Goal: Transaction & Acquisition: Purchase product/service

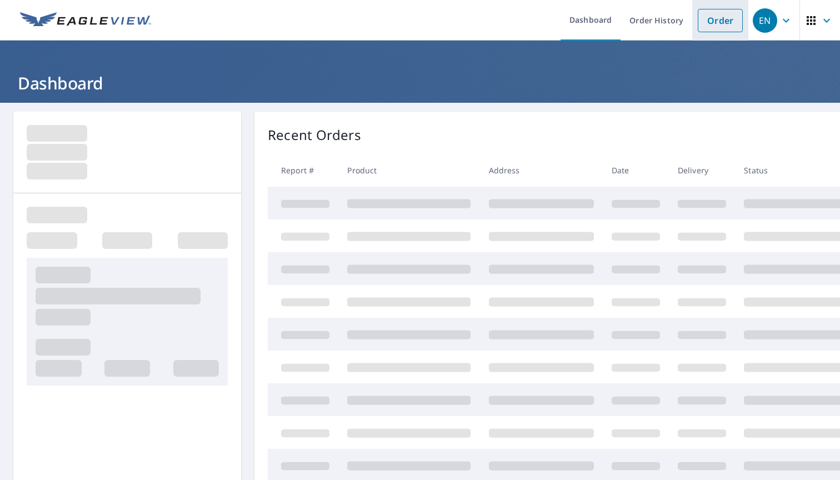
click at [724, 21] on link "Order" at bounding box center [720, 20] width 45 height 23
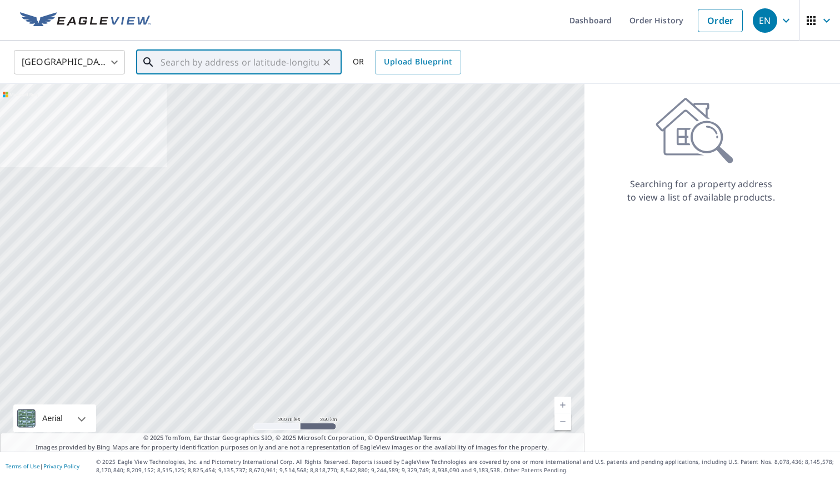
click at [193, 68] on input "text" at bounding box center [240, 62] width 158 height 31
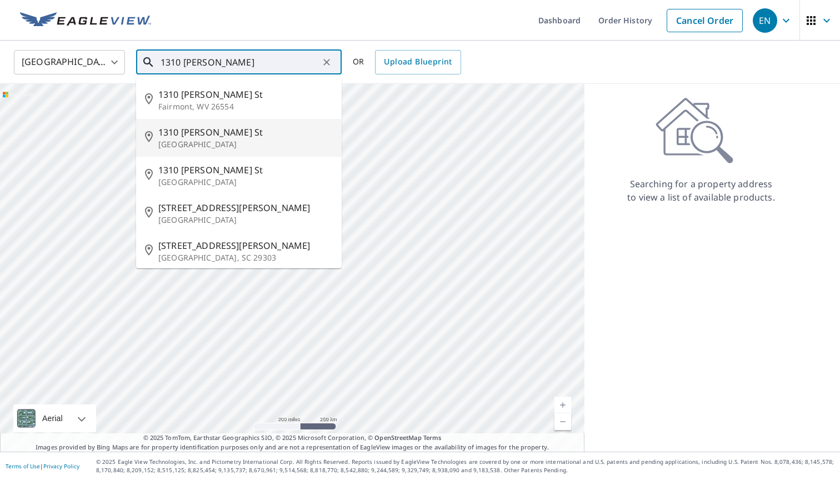
click at [199, 131] on span "1310 [PERSON_NAME] St" at bounding box center [245, 132] width 174 height 13
type input "[STREET_ADDRESS][PERSON_NAME]"
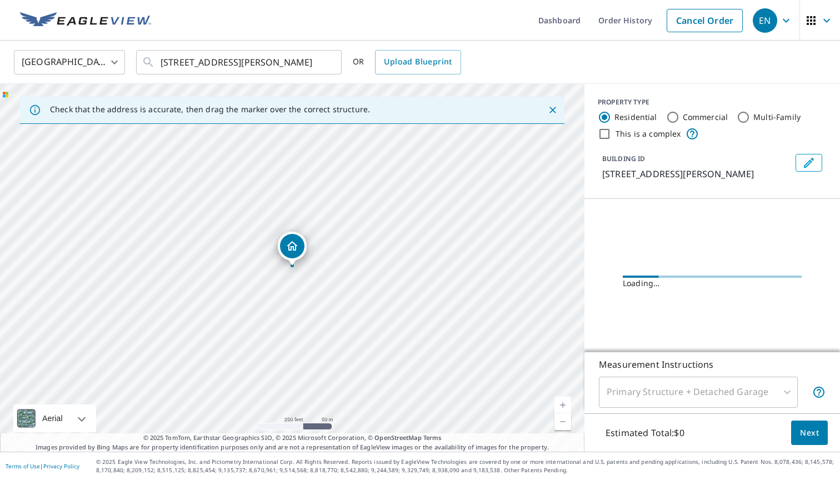
click at [318, 243] on div "[STREET_ADDRESS][PERSON_NAME]" at bounding box center [292, 268] width 585 height 368
click at [324, 239] on div "[STREET_ADDRESS][PERSON_NAME]" at bounding box center [292, 268] width 585 height 368
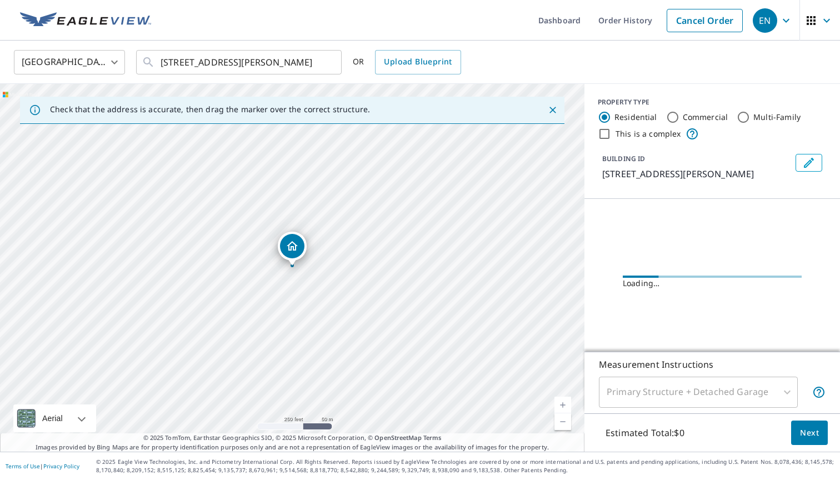
click at [324, 239] on div "[STREET_ADDRESS][PERSON_NAME]" at bounding box center [292, 268] width 585 height 368
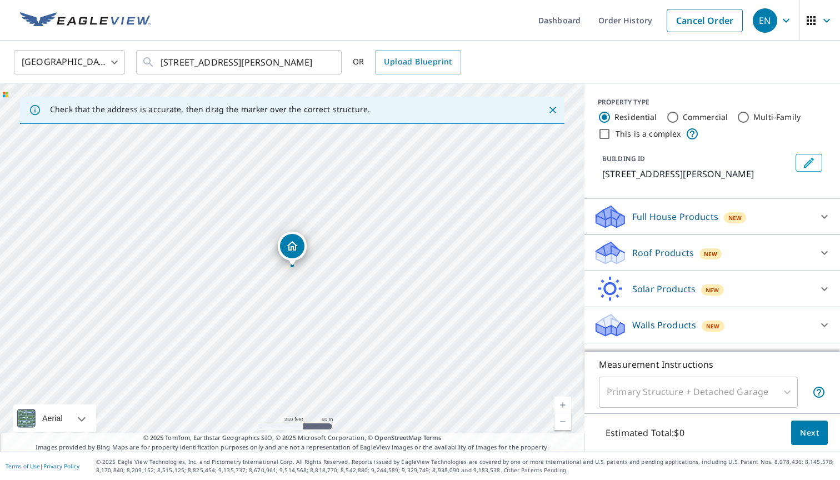
click at [322, 248] on div "[STREET_ADDRESS][PERSON_NAME]" at bounding box center [292, 268] width 585 height 368
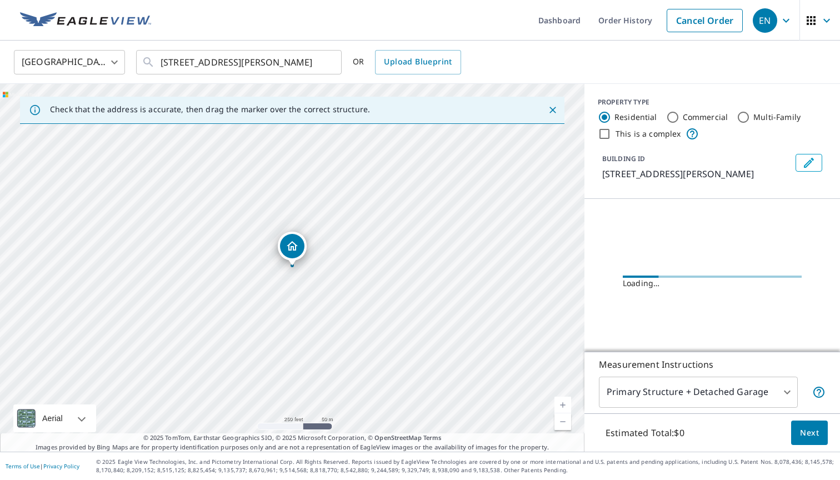
click at [562, 406] on link "Current Level 17, Zoom In" at bounding box center [563, 405] width 17 height 17
click at [562, 406] on link "Current Level 18, Zoom In" at bounding box center [563, 405] width 17 height 17
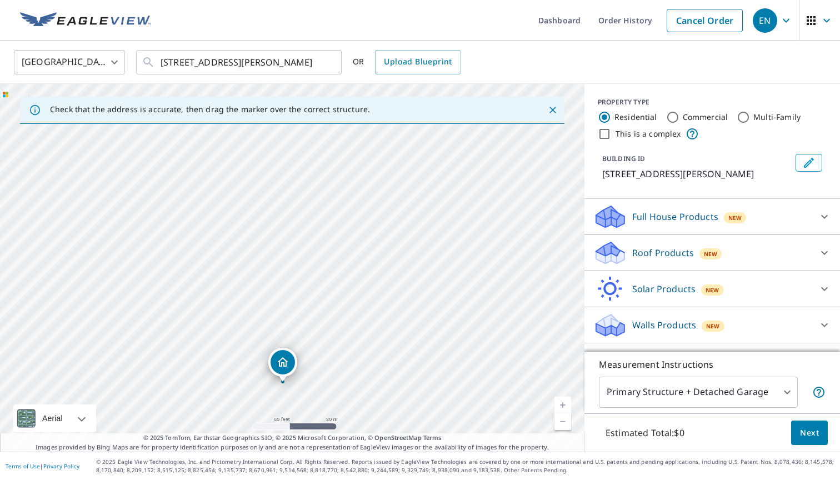
drag, startPoint x: 436, startPoint y: 256, endPoint x: 426, endPoint y: 372, distance: 116.6
click at [426, 372] on div "[STREET_ADDRESS][PERSON_NAME]" at bounding box center [292, 268] width 585 height 368
drag, startPoint x: 351, startPoint y: 337, endPoint x: 317, endPoint y: 292, distance: 56.5
click at [317, 292] on div "[STREET_ADDRESS][PERSON_NAME]" at bounding box center [292, 268] width 585 height 368
drag, startPoint x: 247, startPoint y: 322, endPoint x: 335, endPoint y: 157, distance: 186.9
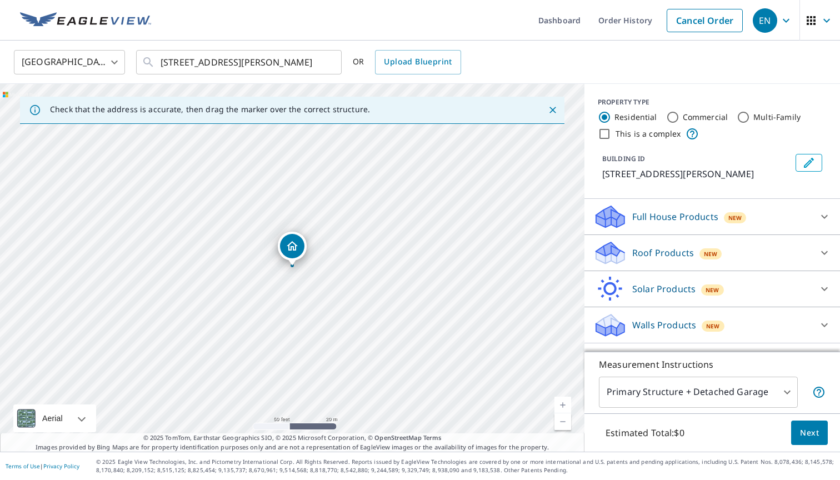
click at [659, 252] on p "Roof Products" at bounding box center [663, 252] width 62 height 13
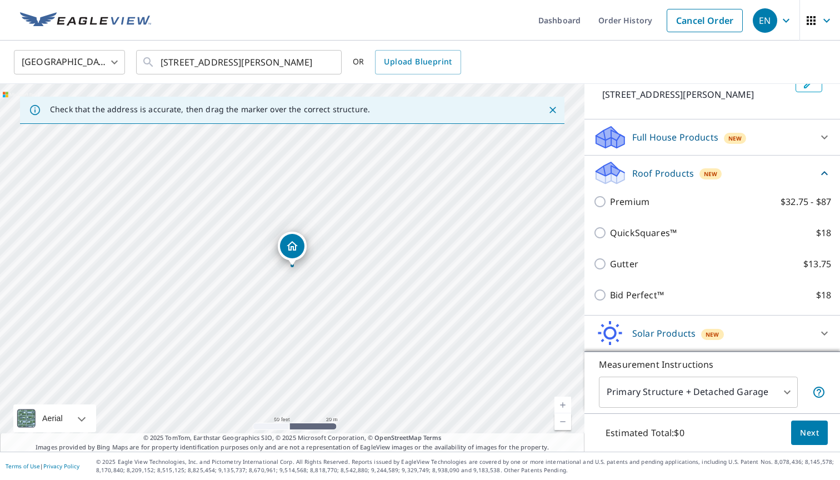
scroll to position [79, 0]
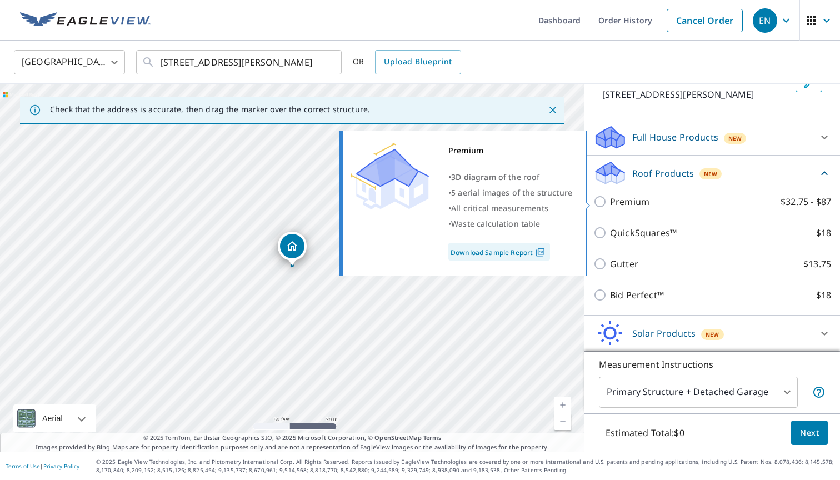
click at [631, 198] on p "Premium" at bounding box center [629, 201] width 39 height 13
click at [610, 198] on input "Premium $32.75 - $87" at bounding box center [601, 201] width 17 height 13
checkbox input "true"
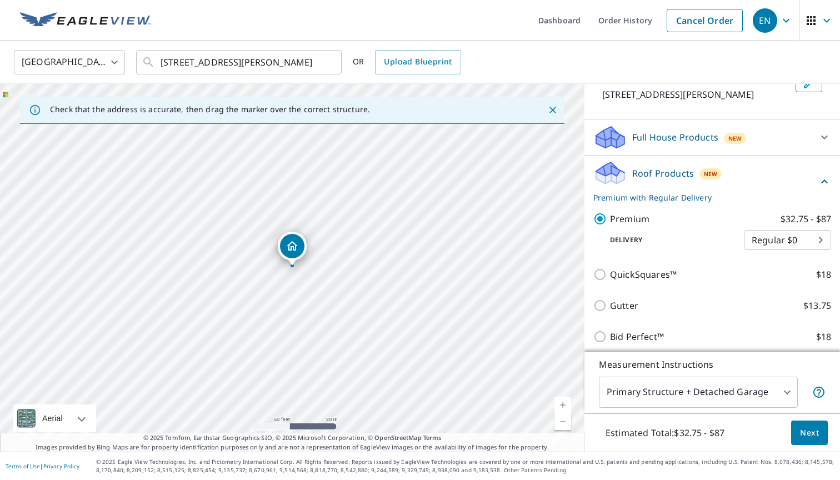
click at [770, 242] on body "EN EN Dashboard Order History Cancel Order EN [GEOGRAPHIC_DATA] [GEOGRAPHIC_DAT…" at bounding box center [420, 240] width 840 height 480
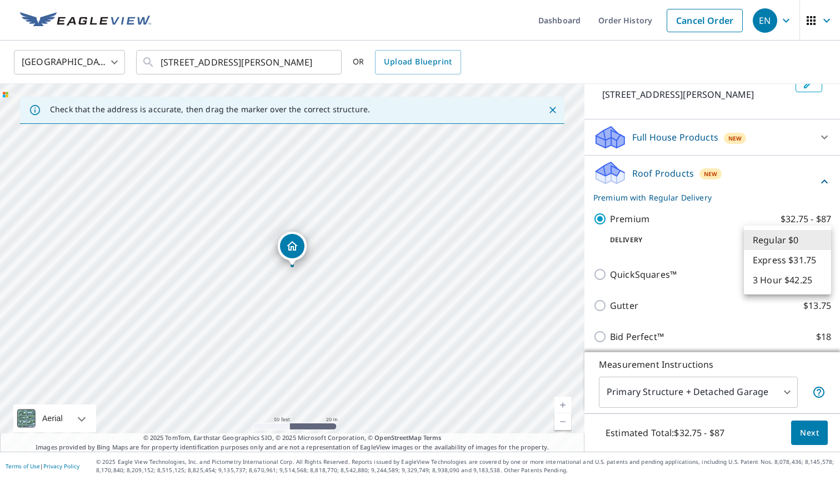
click at [780, 267] on li "Express $31.75" at bounding box center [787, 260] width 87 height 20
click at [780, 240] on body "EN EN Dashboard Order History Cancel Order EN [GEOGRAPHIC_DATA] [GEOGRAPHIC_DAT…" at bounding box center [420, 240] width 840 height 480
click at [785, 261] on li "3 Hour $42.25" at bounding box center [787, 260] width 87 height 20
type input "7"
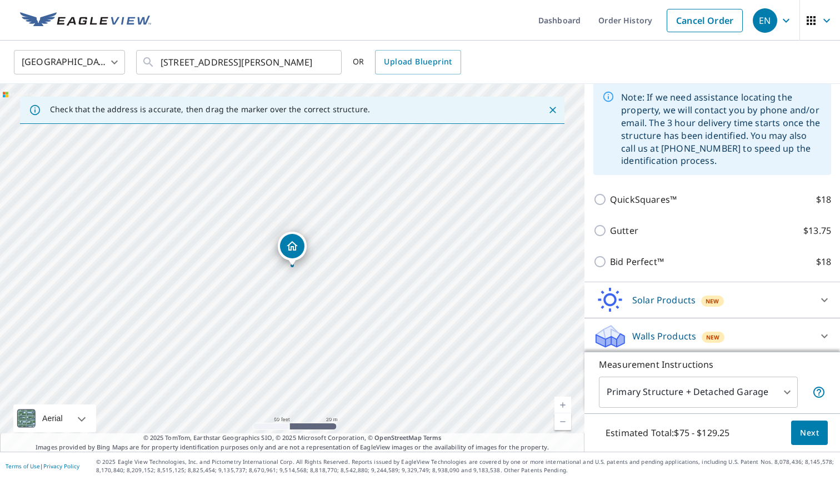
scroll to position [0, 0]
click at [810, 430] on span "Next" at bounding box center [809, 433] width 19 height 14
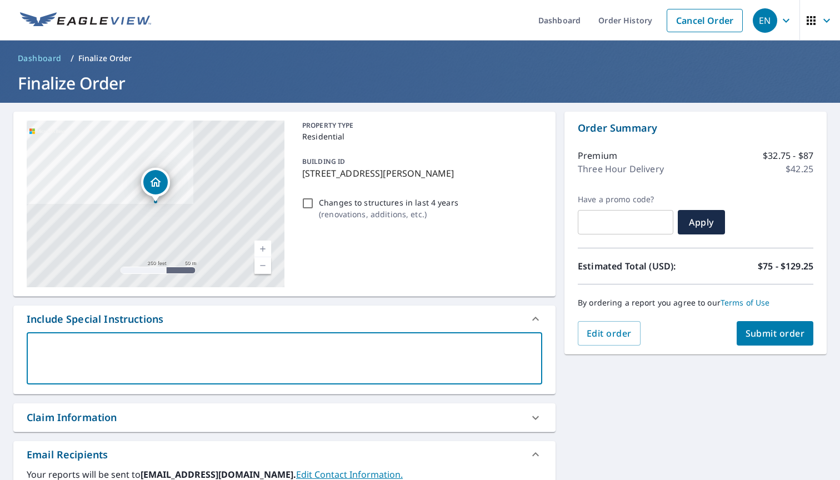
click at [203, 364] on textarea at bounding box center [284, 359] width 500 height 32
type textarea "O"
type textarea "x"
type textarea "On"
type textarea "x"
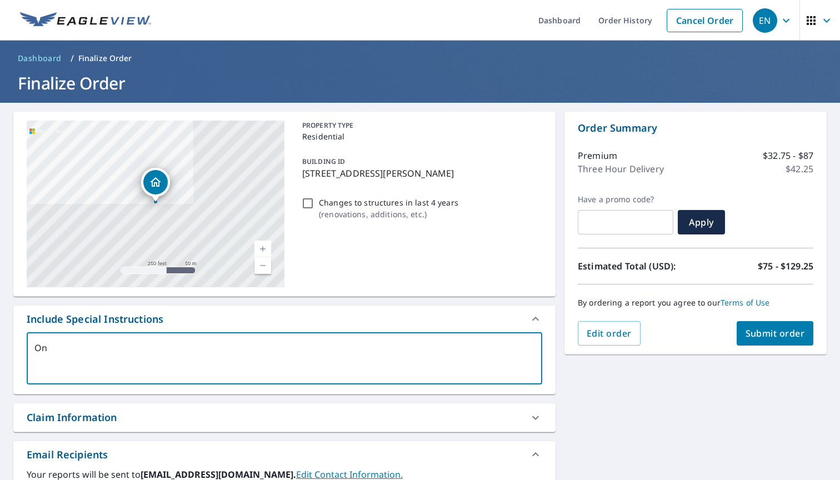
type textarea "Onl"
type textarea "x"
type textarea "Only"
type textarea "x"
type textarea "Only"
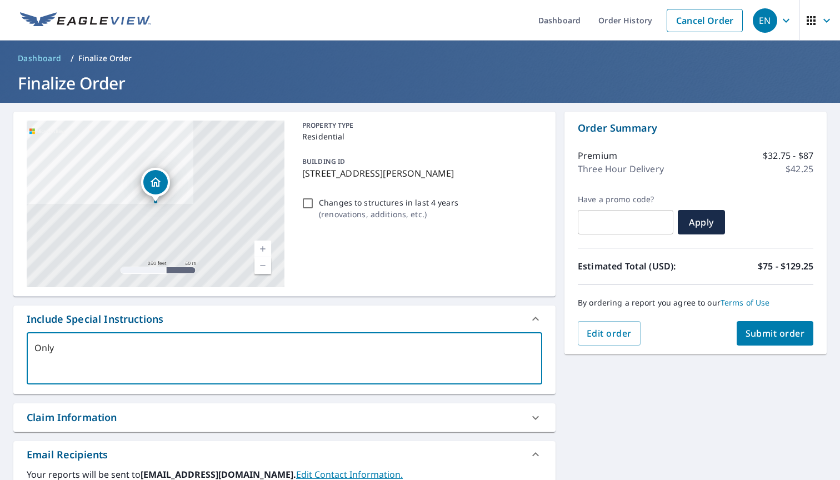
type textarea "x"
type textarea "Only"
type textarea "x"
type textarea "Onl"
type textarea "x"
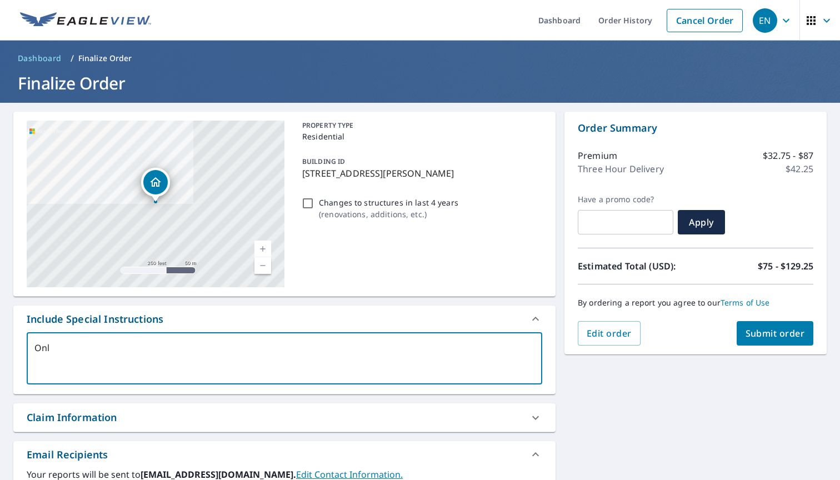
type textarea "On"
type textarea "x"
type textarea "O"
type textarea "x"
type textarea "W"
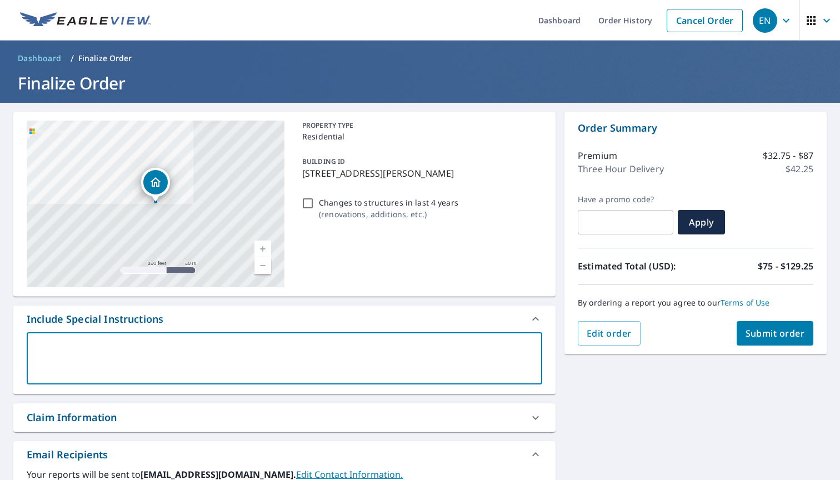
type textarea "x"
type textarea "We"
type textarea "x"
type textarea "We"
type textarea "x"
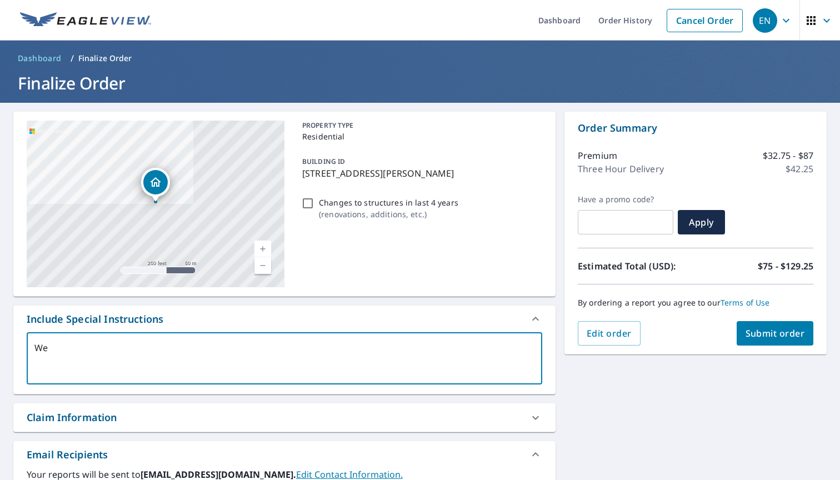
type textarea "We o"
type textarea "x"
type textarea "We on"
type textarea "x"
type textarea "We onl"
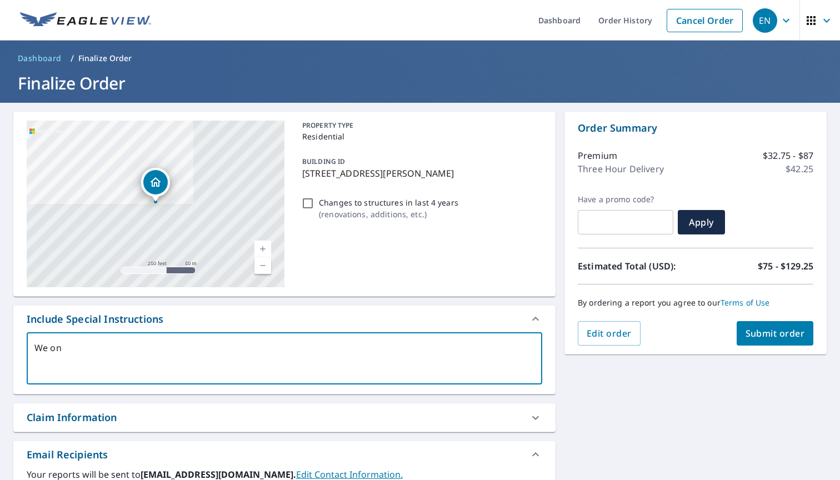
type textarea "x"
type textarea "We only"
type textarea "x"
type textarea "We only"
type textarea "x"
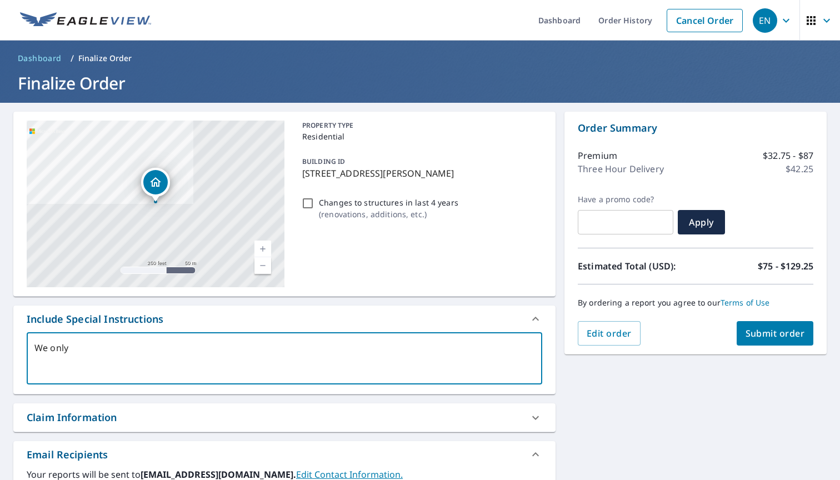
type textarea "We only r"
type textarea "x"
type textarea "We only re"
type textarea "x"
type textarea "We only req"
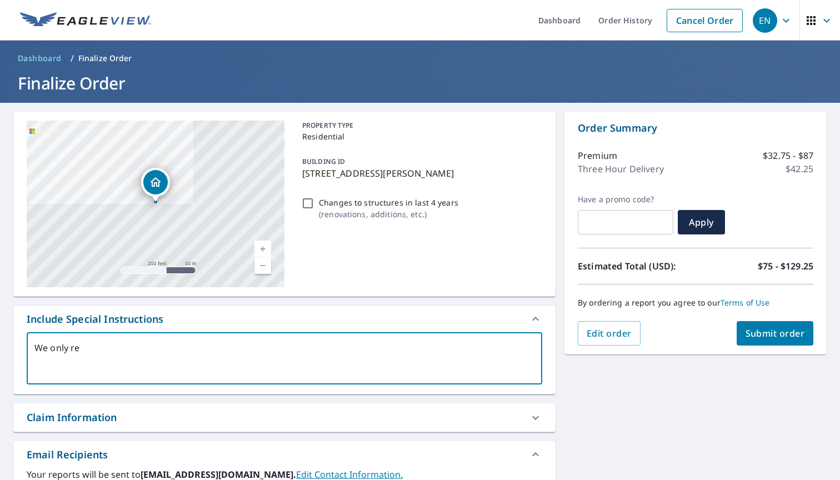
type textarea "x"
type textarea "We only requ"
type textarea "x"
type textarea "We only requi"
type textarea "x"
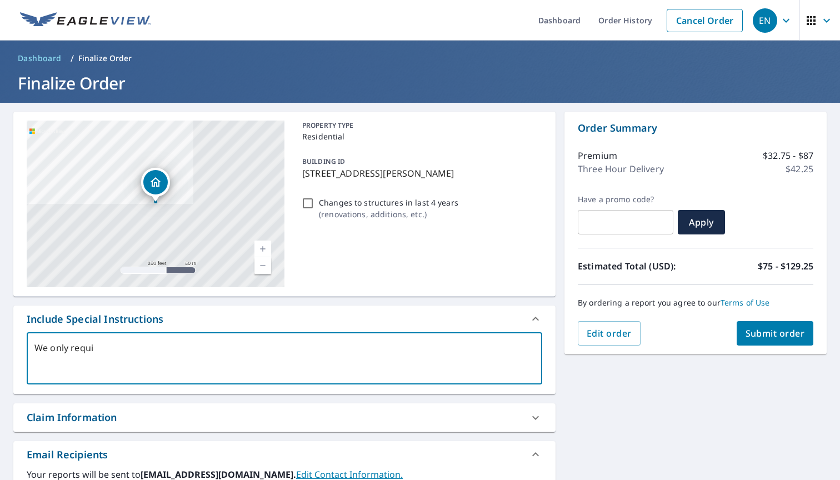
type textarea "We only requir"
type textarea "x"
type textarea "We only require"
type textarea "x"
type textarea "We only require"
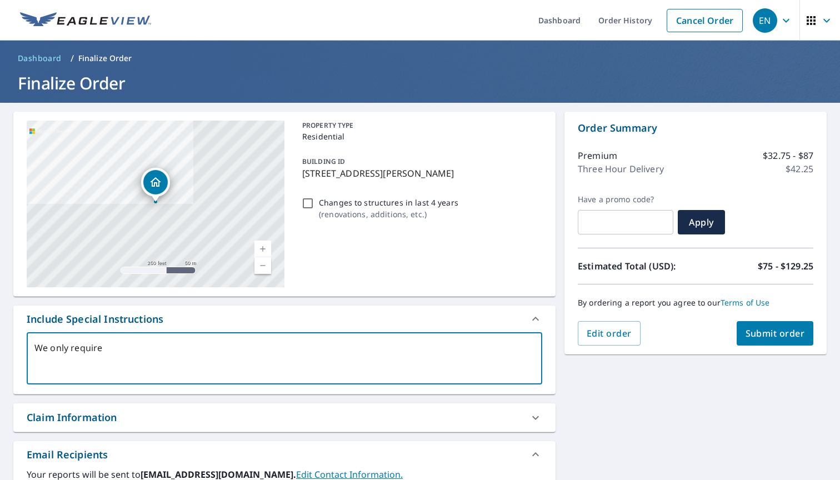
type textarea "x"
type textarea "We only require a"
type textarea "x"
type textarea "We only require a"
type textarea "x"
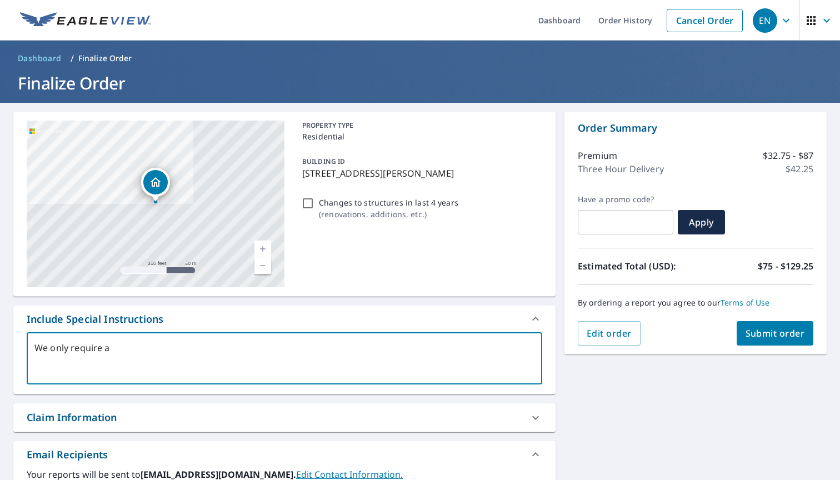
type textarea "We only require a t"
type textarea "x"
type textarea "We only require a ta"
type textarea "x"
type textarea "We only require a tak"
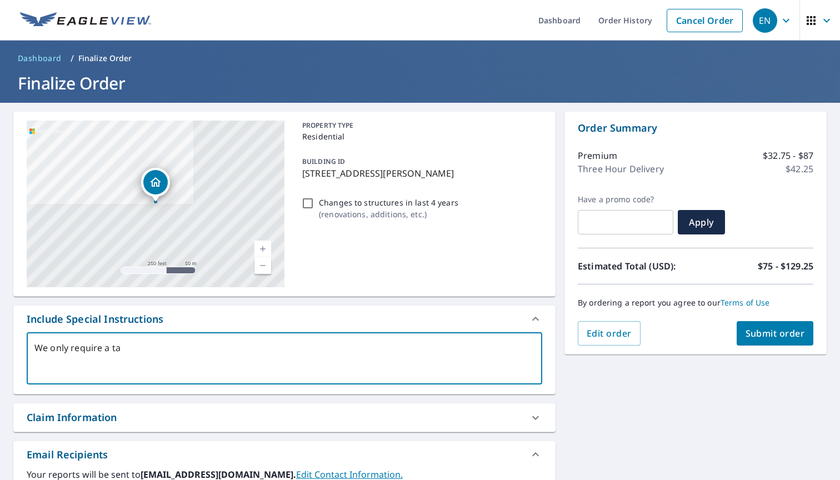
type textarea "x"
type textarea "We only require a take"
type textarea "x"
type textarea "We only require a take-"
type textarea "x"
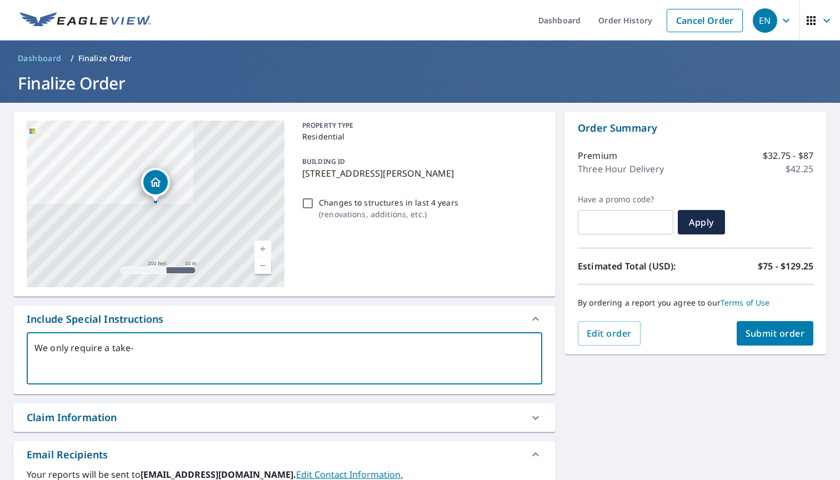
type textarea "We only require a take-o"
type textarea "x"
type textarea "We only require a take-of"
type textarea "x"
type textarea "We only require a take-off"
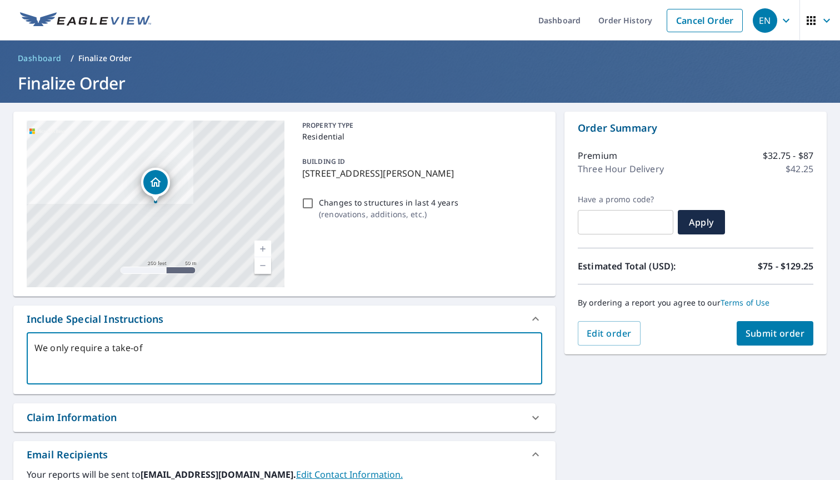
type textarea "x"
type textarea "We only require a take-off"
type textarea "x"
type textarea "We only require a take-off f"
type textarea "x"
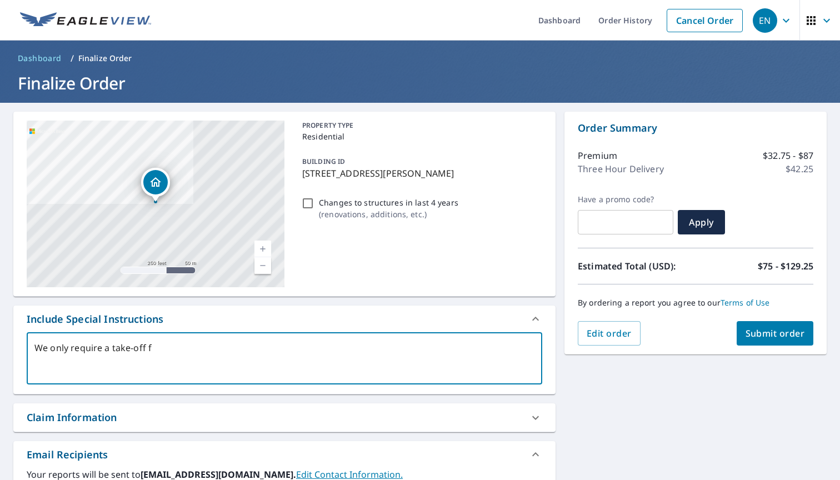
type textarea "We only require a take-off fo"
type textarea "x"
type textarea "We only require a take-off for"
type textarea "x"
type textarea "We only require a take-off for"
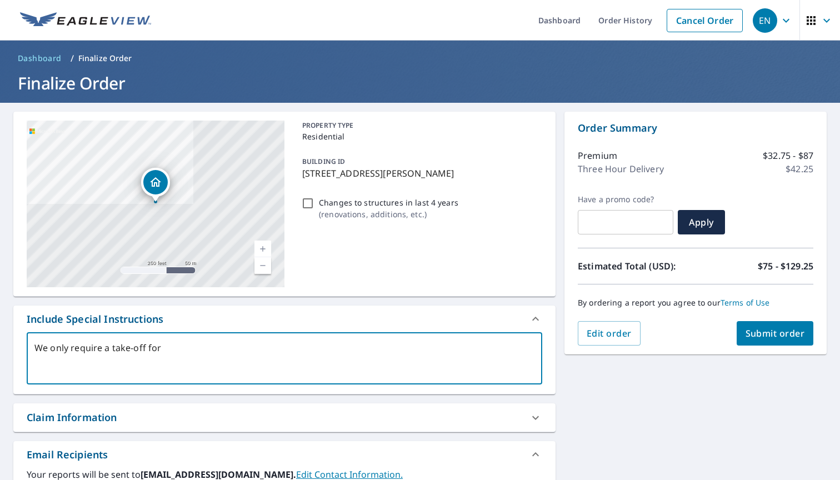
type textarea "x"
type textarea "We only require a take-off for t"
type textarea "x"
type textarea "We only require a take-off for th"
type textarea "x"
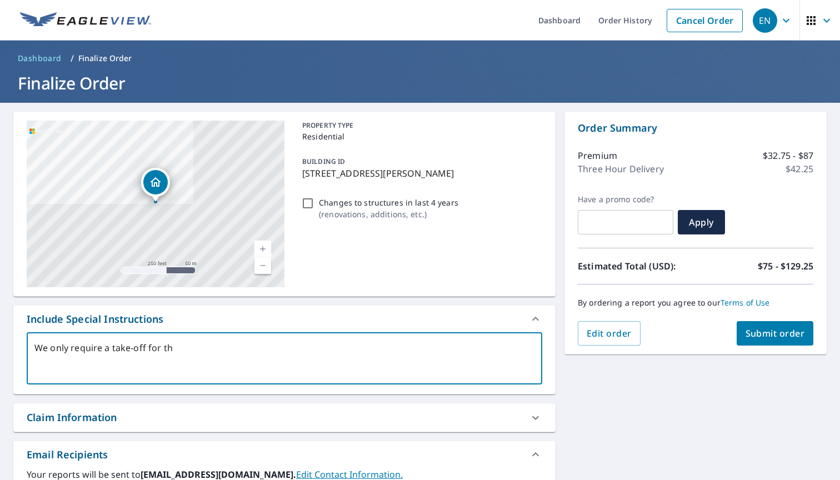
type textarea "We only require a take-off for the"
type textarea "x"
type textarea "We only require a take-off for the"
type textarea "x"
type textarea "We only require a take-off for the s"
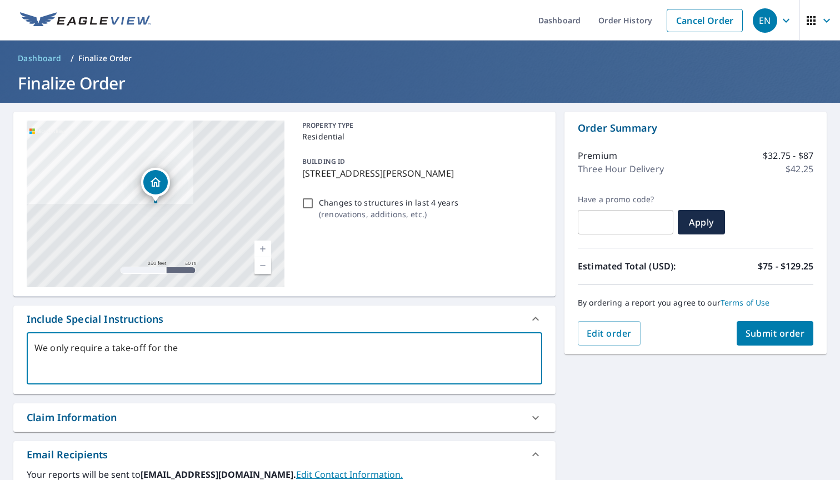
type textarea "x"
type textarea "We only require a take-off for the sl"
type textarea "x"
type textarea "We only require a take-off for the slo"
type textarea "x"
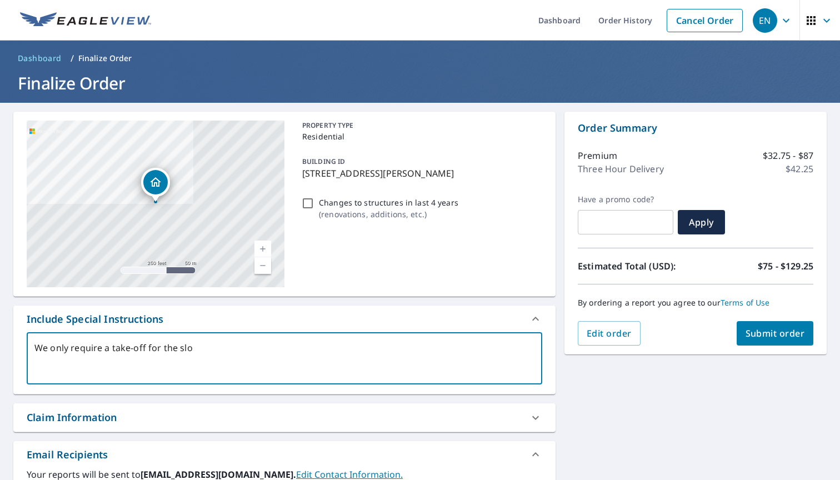
type textarea "We only require a take-off for the slop"
type textarea "x"
type textarea "We only require a take-off for the slope"
type textarea "x"
type textarea "We only require a take-off for the sloped"
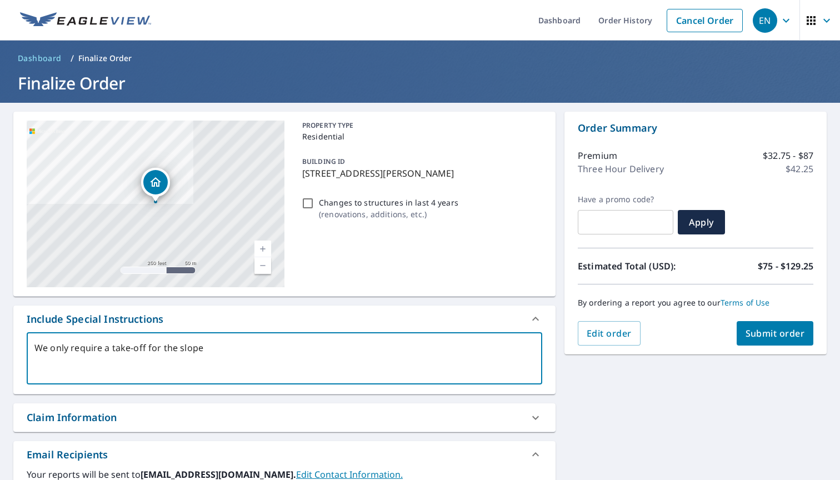
type textarea "x"
type textarea "We only require a take-off for the sloped"
type textarea "x"
type textarea "We only require a take-off for the sloped /"
type textarea "x"
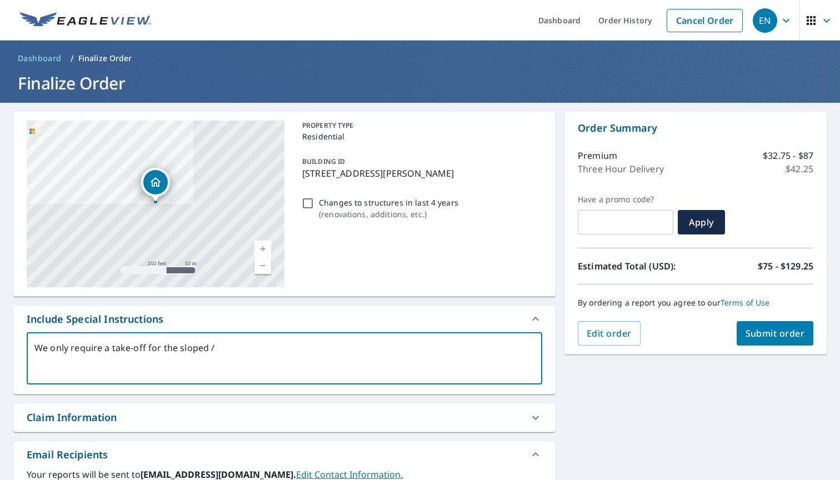
type textarea "We only require a take-off for the sloped /"
type textarea "x"
type textarea "We only require a take-off for the sloped / s"
type textarea "x"
type textarea "We only require a take-off for the sloped / sh"
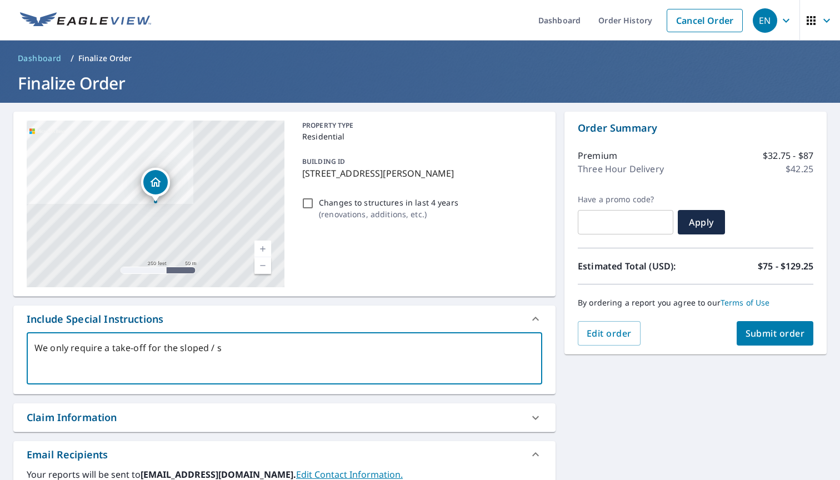
type textarea "x"
type textarea "We only require a take-off for the sloped / sha"
type textarea "x"
type textarea "We only require a take-off for the sloped / shak"
type textarea "x"
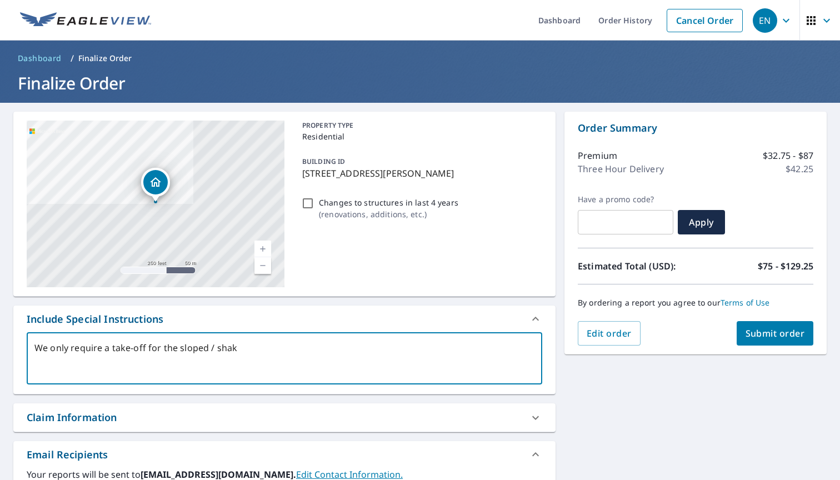
type textarea "We only require a take-off for the sloped / shake"
type textarea "x"
type textarea "We only require a take-off for the sloped / shake"
type textarea "x"
type textarea "We only require a take-off for the sloped / shake r"
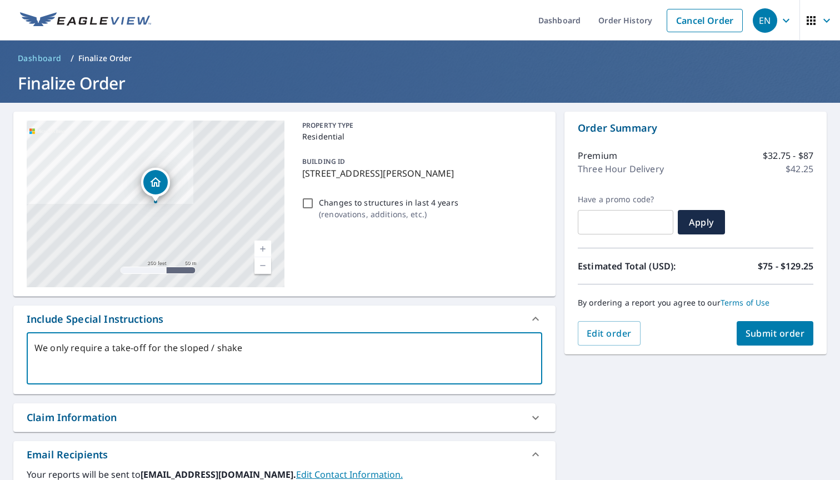
type textarea "x"
type textarea "We only require a take-off for the sloped / shake ro"
type textarea "x"
type textarea "We only require a take-off for the sloped / shake roo"
type textarea "x"
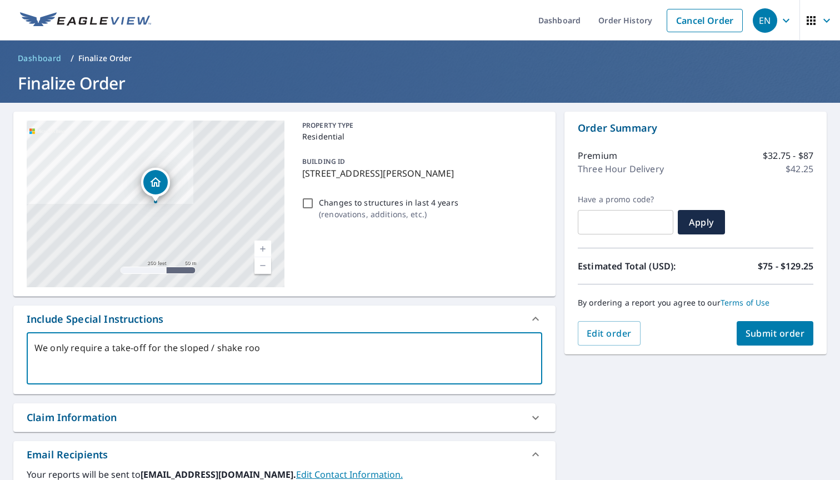
type textarea "We only require a take-off for the sloped / shake roof"
type textarea "x"
type textarea "We only require a take-off for the sloped / shake roof"
type textarea "x"
type textarea "We only require a take-off for the sloped / shake roof a"
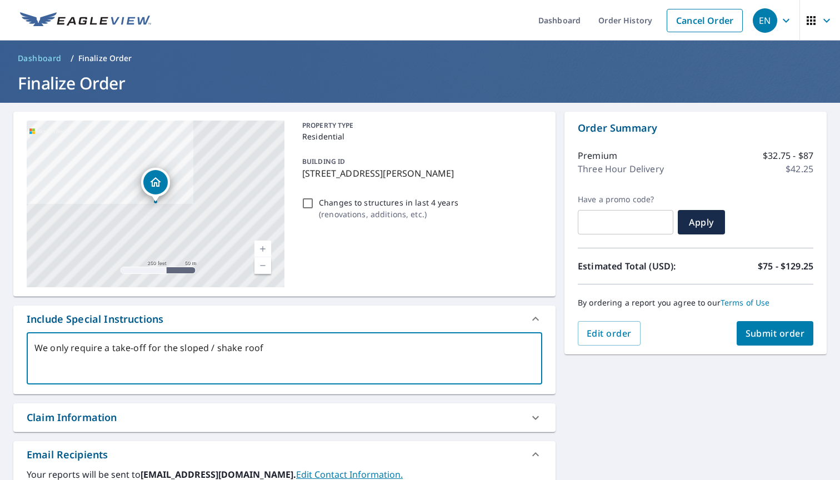
type textarea "x"
type textarea "We only require a take-off for the sloped / shake roof at"
type textarea "x"
type textarea "We only require a take-off for the sloped / shake roof at"
type textarea "x"
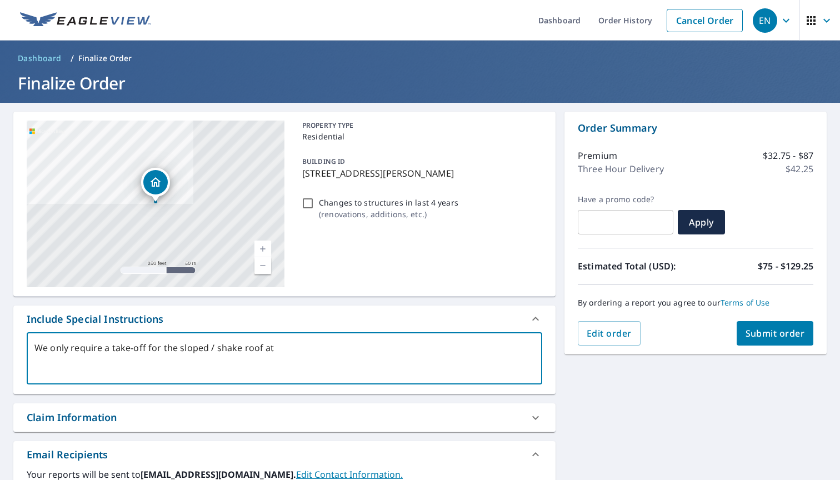
type textarea "We only require a take-off for the sloped / shake roof at t"
type textarea "x"
type textarea "We only require a take-off for the sloped / shake roof at th"
type textarea "x"
type textarea "We only require a take-off for the sloped / shake roof at the"
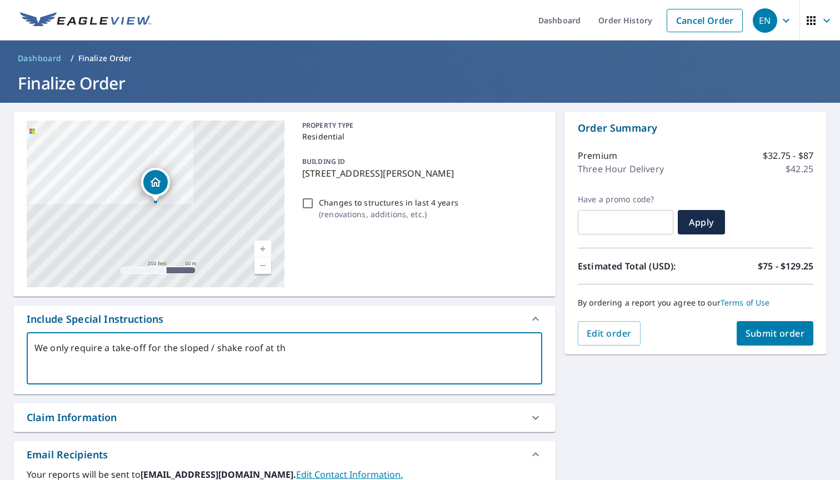
type textarea "x"
type textarea "We only require a take-off for the sloped / shake roof at the"
type textarea "x"
type textarea "We only require a take-off for the sloped / shake roof at the"
type textarea "x"
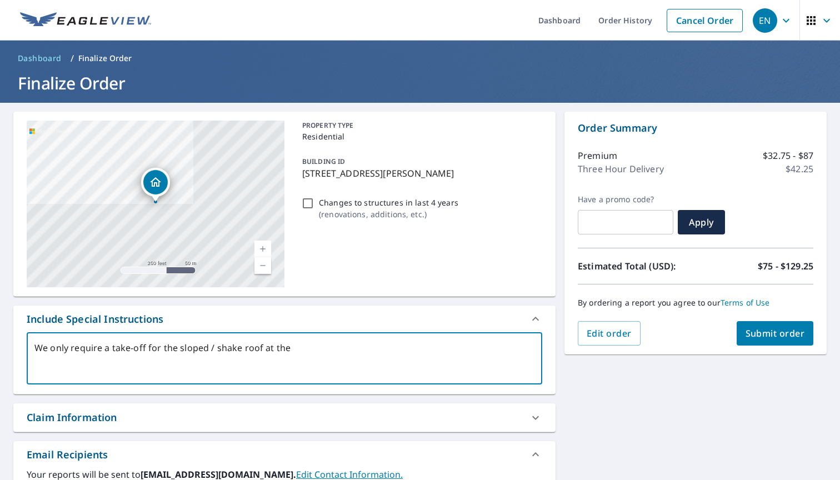
type textarea "We only require a take-off for the sloped / shake roof at th"
type textarea "x"
type textarea "We only require a take-off for the sloped / shake roof at t"
type textarea "x"
type textarea "We only require a take-off for the sloped / shake roof at"
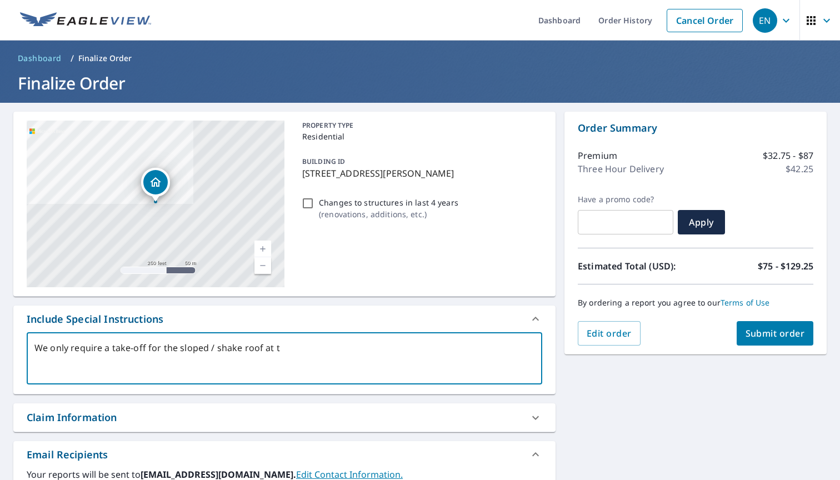
type textarea "x"
type textarea "We only require a take-off for the sloped / shake roof at"
type textarea "x"
type textarea "We only require a take-off for the sloped / shake roof a"
type textarea "x"
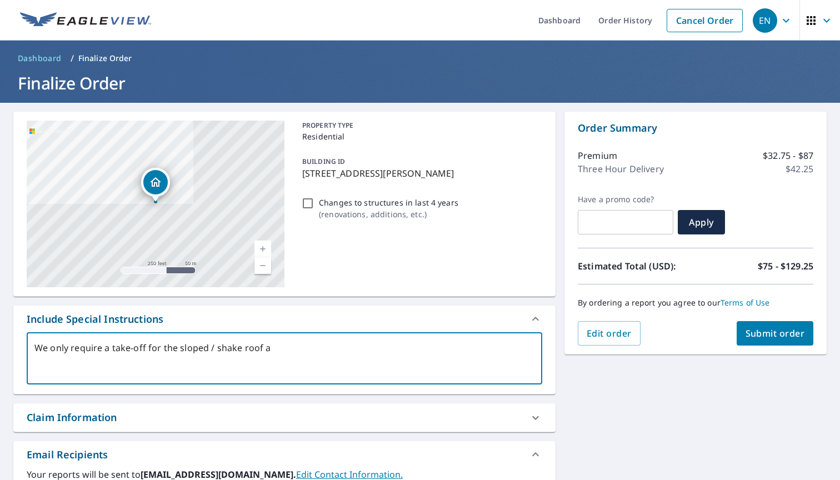
type textarea "We only require a take-off for the sloped / shake roof"
type textarea "x"
type textarea "We only require a take-off for the sloped / shake roof o"
type textarea "x"
type textarea "We only require a take-off for the sloped / shake roof on"
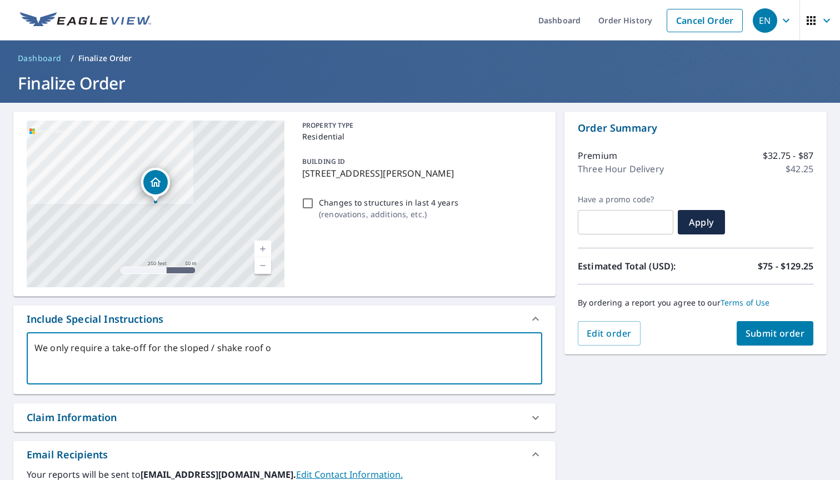
type textarea "x"
type textarea "We only require a take-off for the sloped / shake roof on"
type textarea "x"
type textarea "We only require a take-off for the sloped / shake roof on B"
type textarea "x"
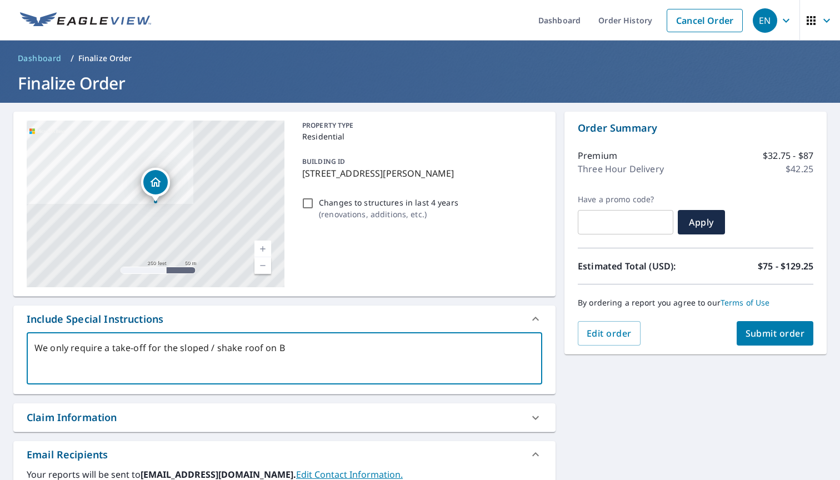
type textarea "We only require a take-off for the sloped / shake roof on BV"
type textarea "x"
type textarea "We only require a take-off for the sloped / shake roof on BVr"
type textarea "x"
type textarea "We only require a take-off for the sloped / shake roof on BVry"
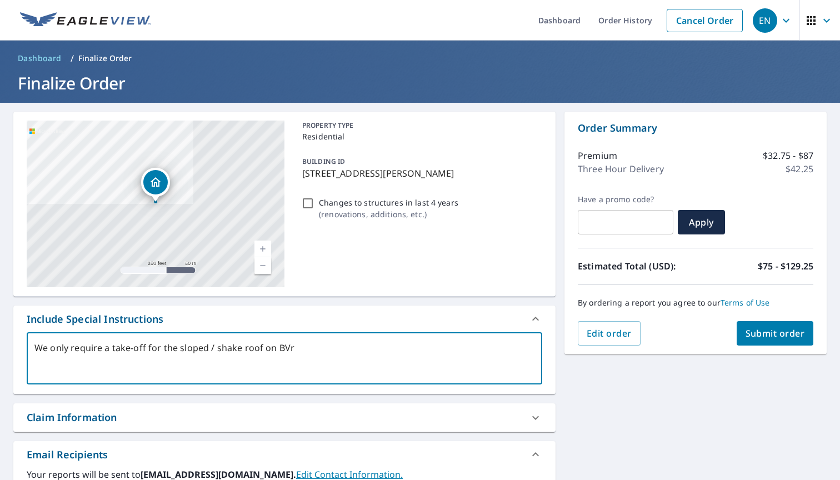
type textarea "x"
type textarea "We only require a take-off for the sloped / shake roof on BVrya"
type textarea "x"
type textarea "We only require a take-off for the sloped / shake roof on BVryan"
type textarea "x"
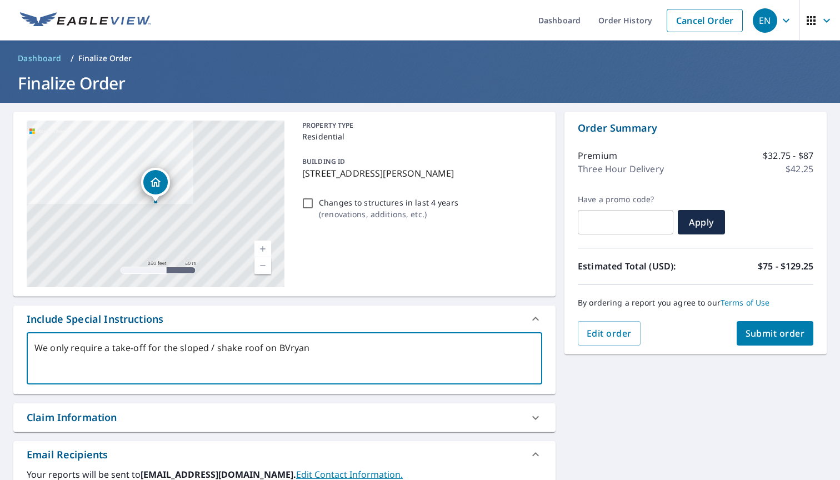
type textarea "We only require a take-off for the sloped / shake roof on BVryant"
type textarea "x"
type textarea "We only require a take-off for the sloped / shake roof on BVryan"
type textarea "x"
type textarea "We only require a take-off for the sloped / shake roof on BVrya"
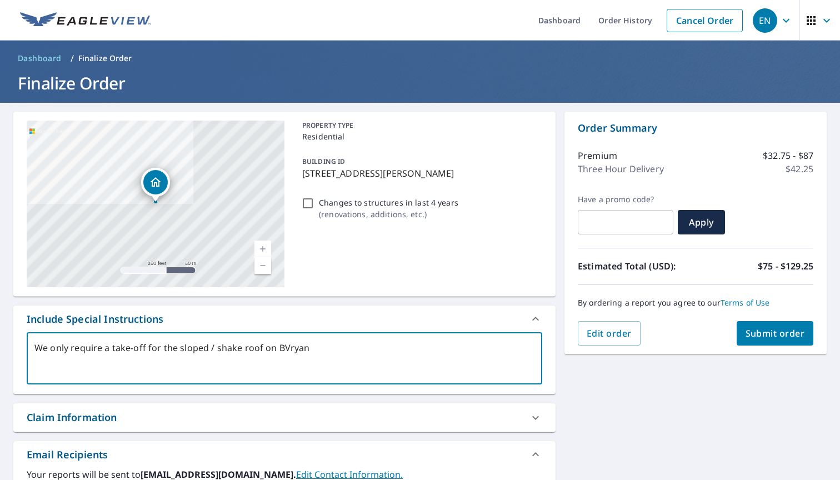
type textarea "x"
type textarea "We only require a take-off for the sloped / shake roof on BVry"
type textarea "x"
type textarea "We only require a take-off for the sloped / shake roof on BVr"
type textarea "x"
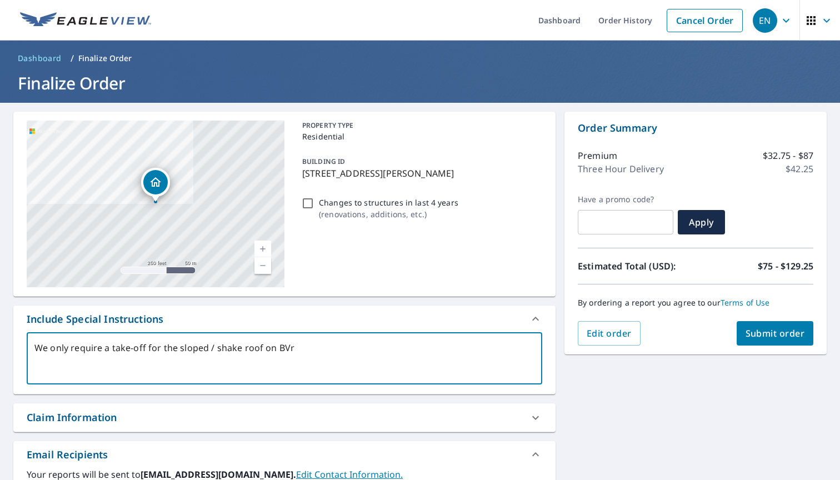
type textarea "We only require a take-off for the sloped / shake roof on BV"
type textarea "x"
type textarea "We only require a take-off for the sloped / shake roof on B"
type textarea "x"
type textarea "We only require a take-off for the sloped / shake roof on Br"
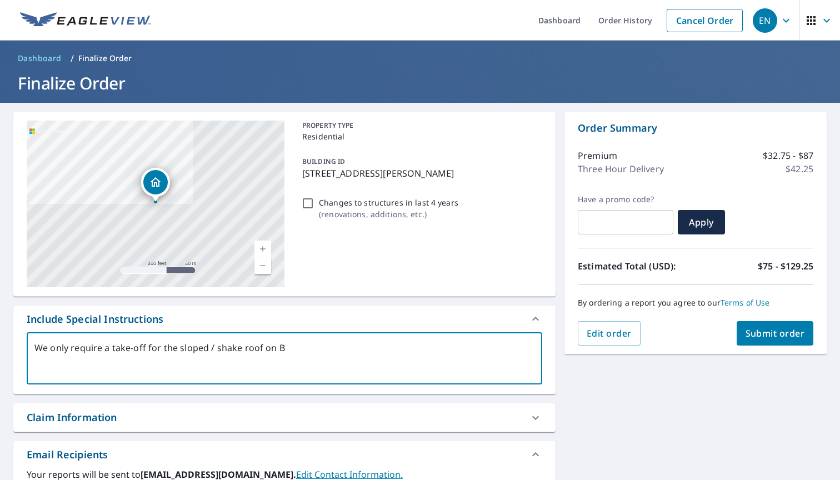
type textarea "x"
type textarea "We only require a take-off for the sloped / shake roof on Bra"
type textarea "x"
type textarea "We only require a take-off for the sloped / shake roof on Br"
type textarea "x"
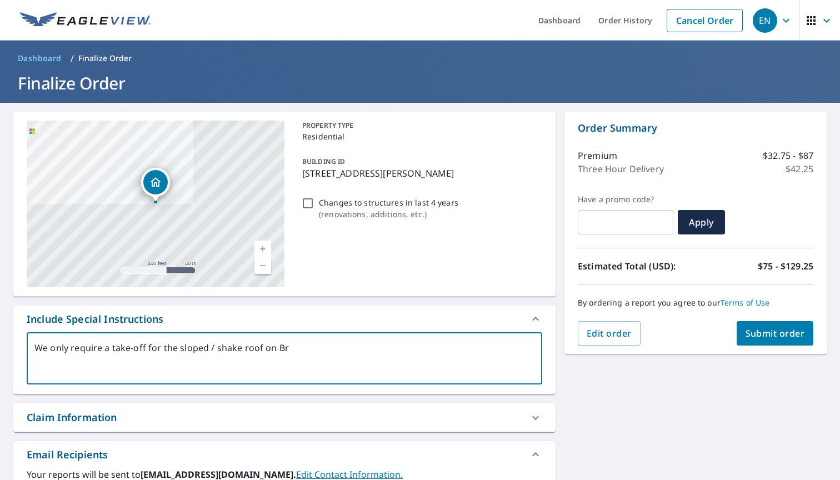
type textarea "We only require a take-off for the sloped / shake roof on Bry"
type textarea "x"
type textarea "We only require a take-off for the sloped / shake roof on Brya"
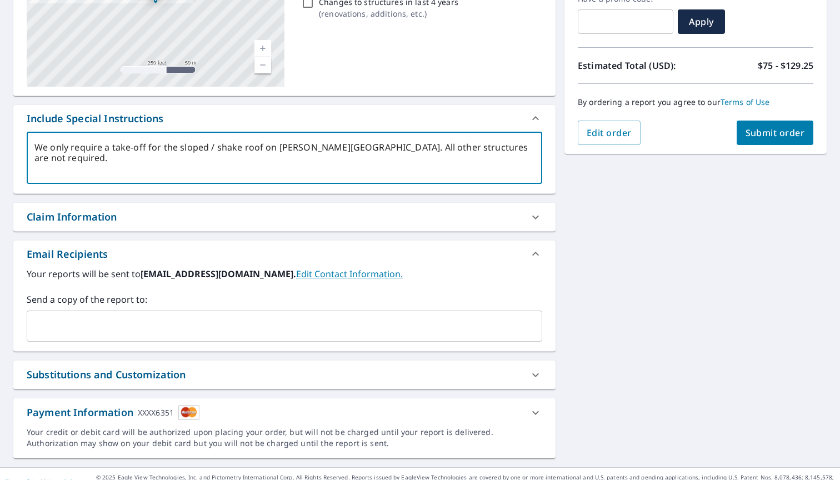
scroll to position [216, 0]
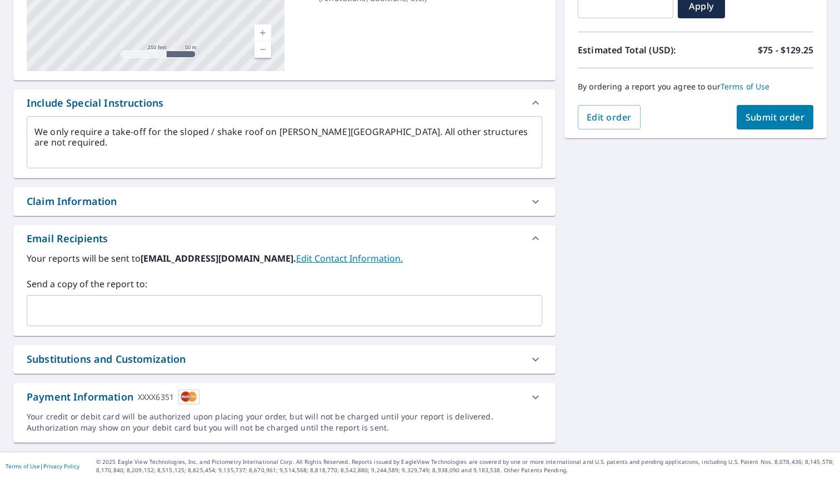
click at [251, 358] on div "Substitutions and Customization" at bounding box center [275, 359] width 496 height 15
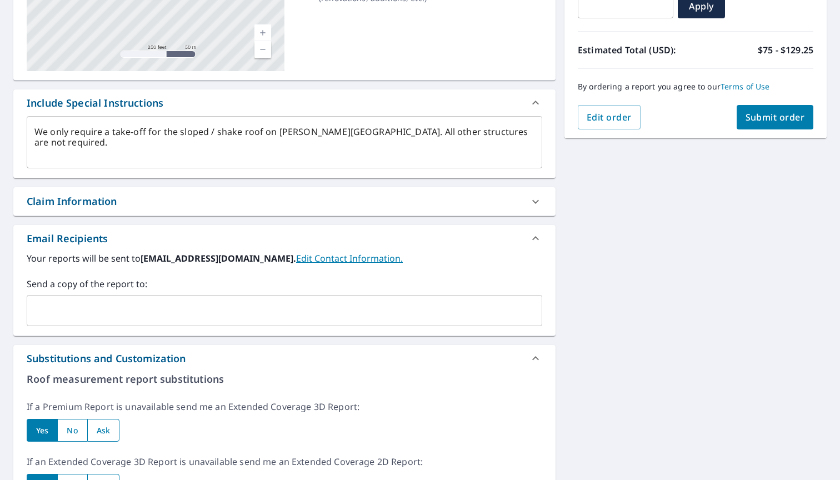
click at [239, 360] on div "Substitutions and Customization" at bounding box center [275, 358] width 496 height 15
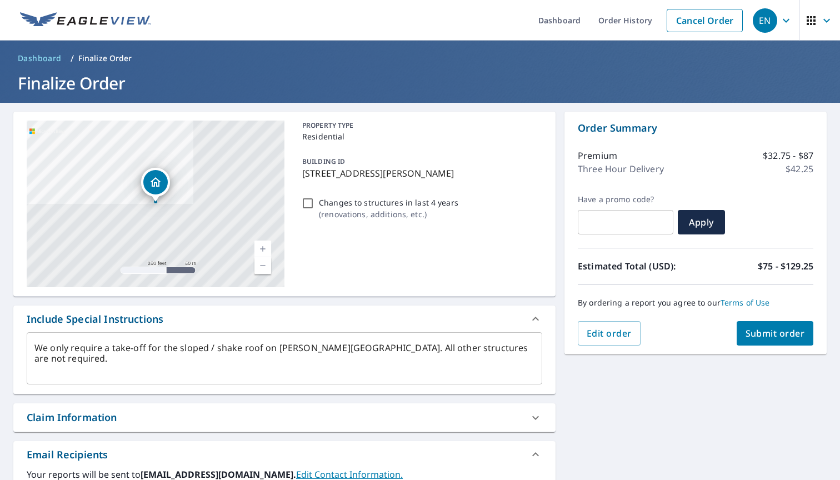
scroll to position [0, 0]
click at [768, 326] on button "Submit order" at bounding box center [775, 333] width 77 height 24
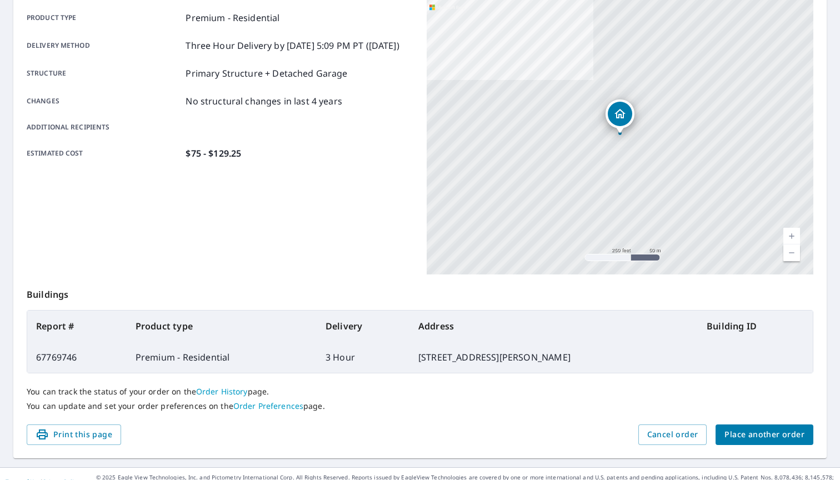
scroll to position [170, 0]
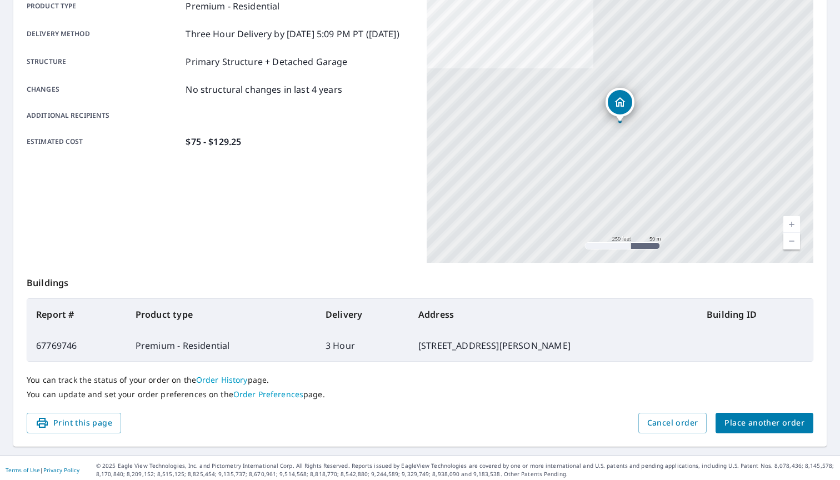
drag, startPoint x: 749, startPoint y: 420, endPoint x: 641, endPoint y: 390, distance: 112.4
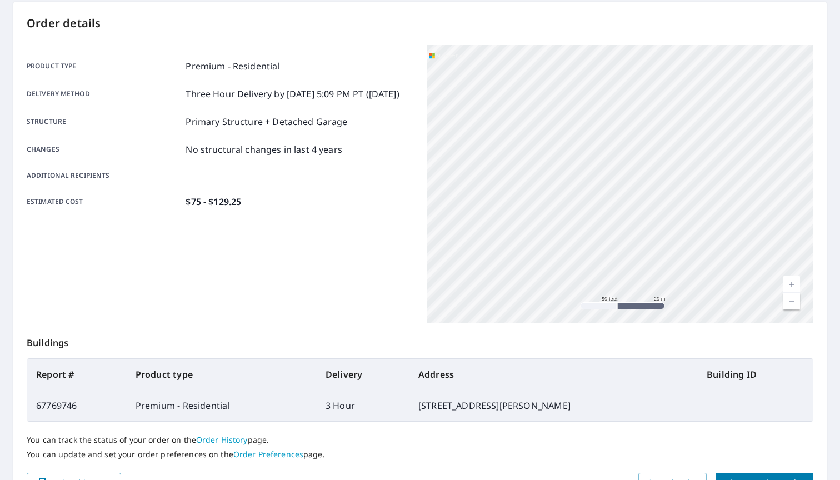
scroll to position [119, 0]
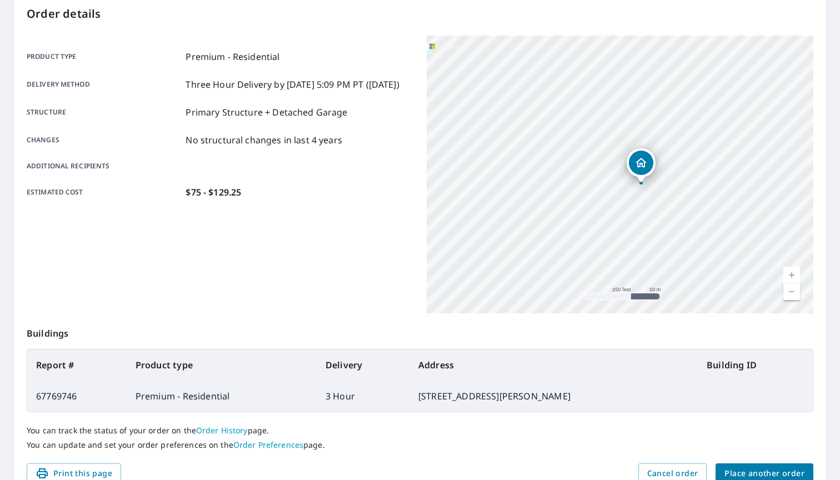
drag, startPoint x: 726, startPoint y: 152, endPoint x: 636, endPoint y: 181, distance: 94.2
click at [636, 181] on div "Dropped pin, building 1, Residential property, 1284 Bryant St Palo Alto, CA 943…" at bounding box center [641, 177] width 14 height 11
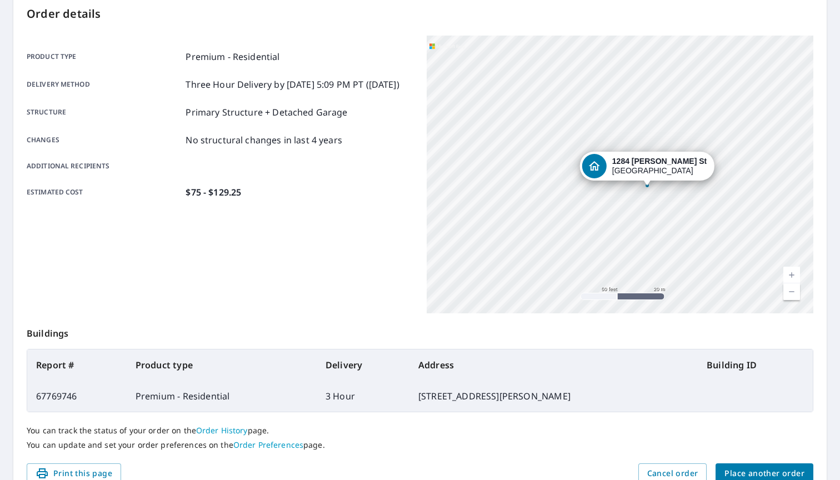
drag, startPoint x: 582, startPoint y: 175, endPoint x: 638, endPoint y: 222, distance: 73.3
click at [638, 222] on div "[STREET_ADDRESS][PERSON_NAME]" at bounding box center [620, 175] width 387 height 278
